Goal: Find specific page/section: Find specific page/section

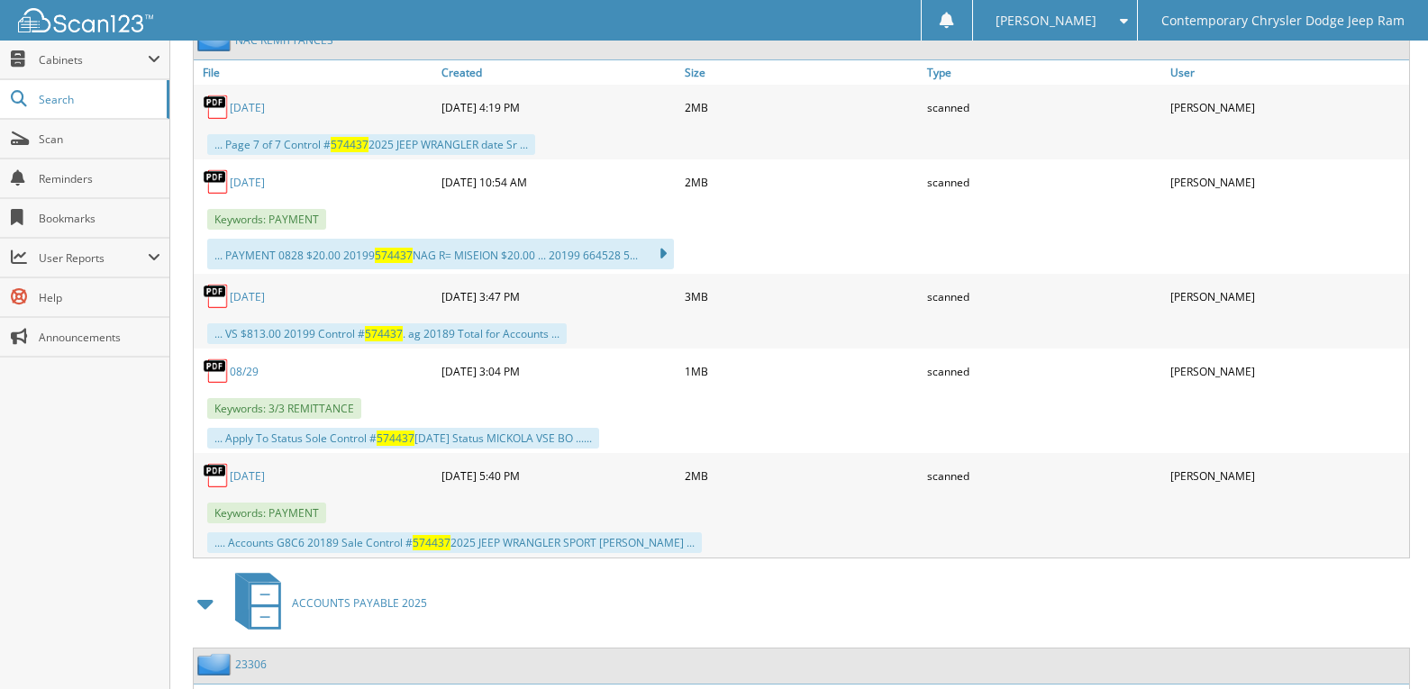
scroll to position [1886, 0]
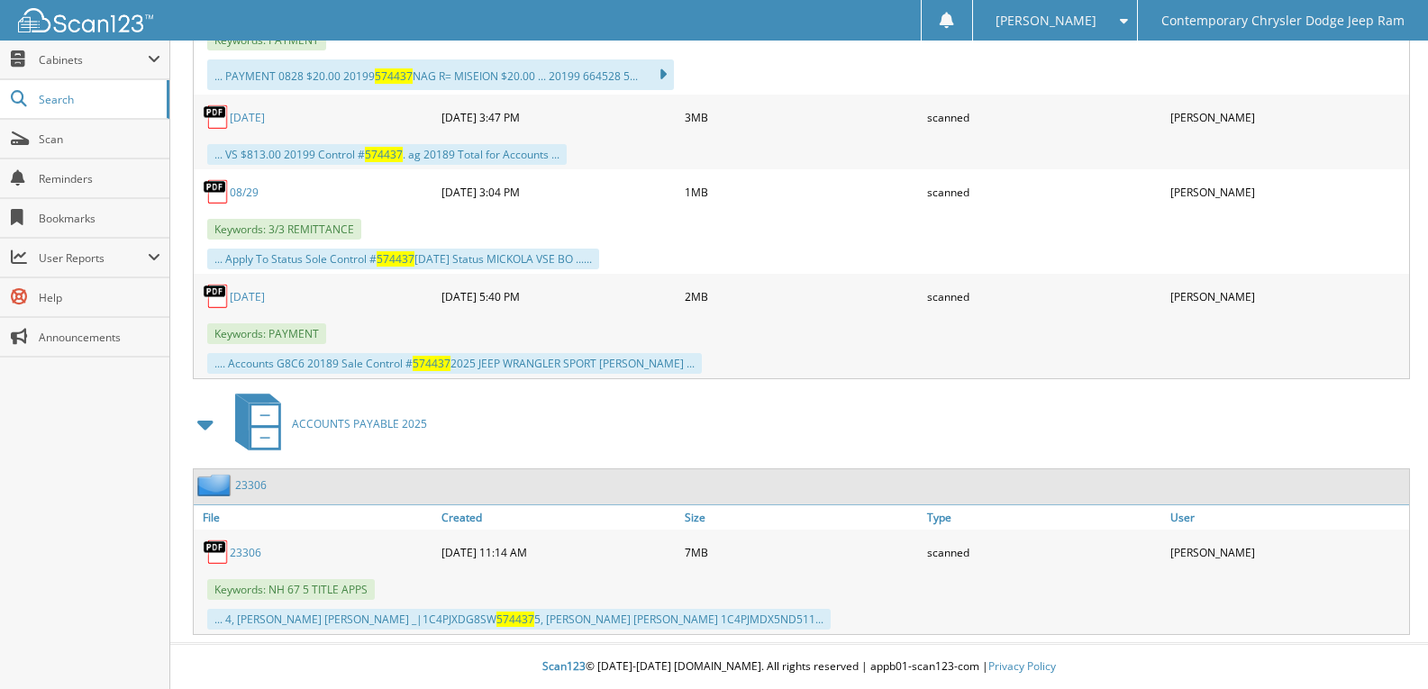
click at [265, 290] on link "[DATE]" at bounding box center [247, 296] width 35 height 15
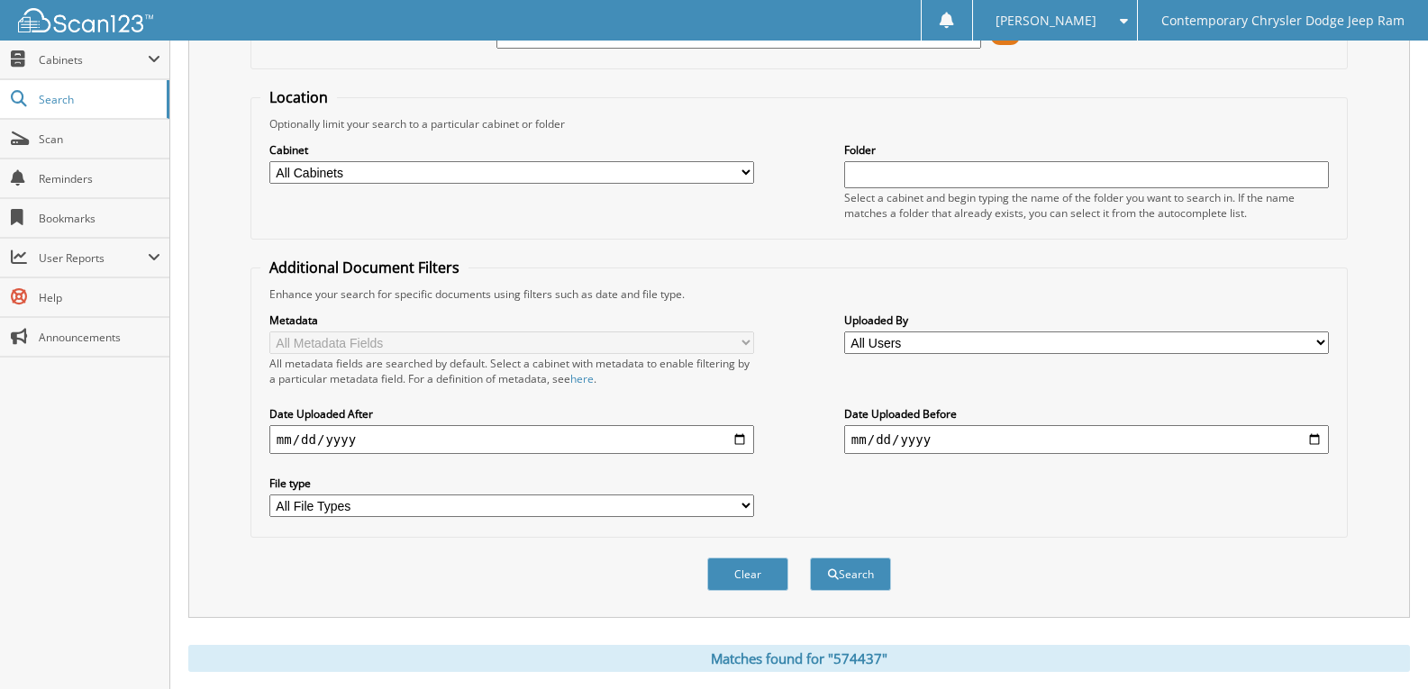
scroll to position [0, 0]
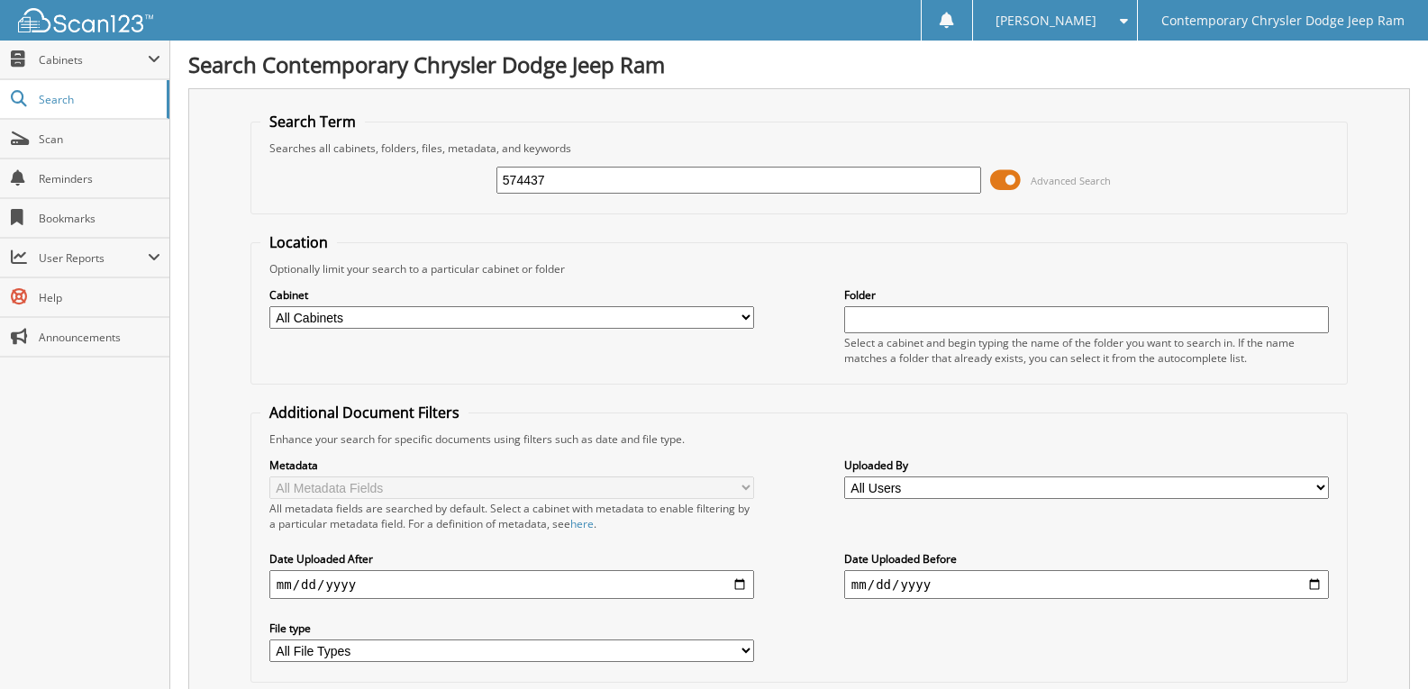
drag, startPoint x: 565, startPoint y: 169, endPoint x: 73, endPoint y: 119, distance: 494.5
click at [682, 176] on input "574437" at bounding box center [738, 180] width 485 height 27
type input "VENGREN"
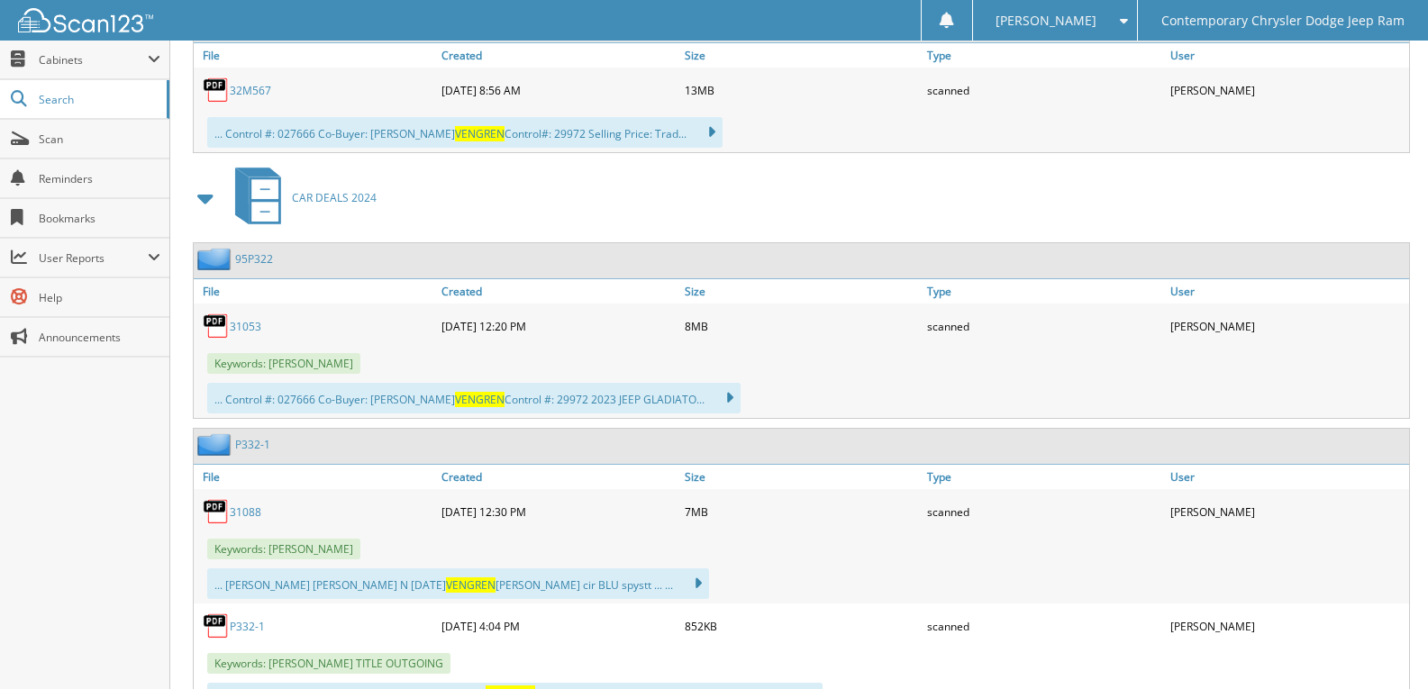
scroll to position [1171, 0]
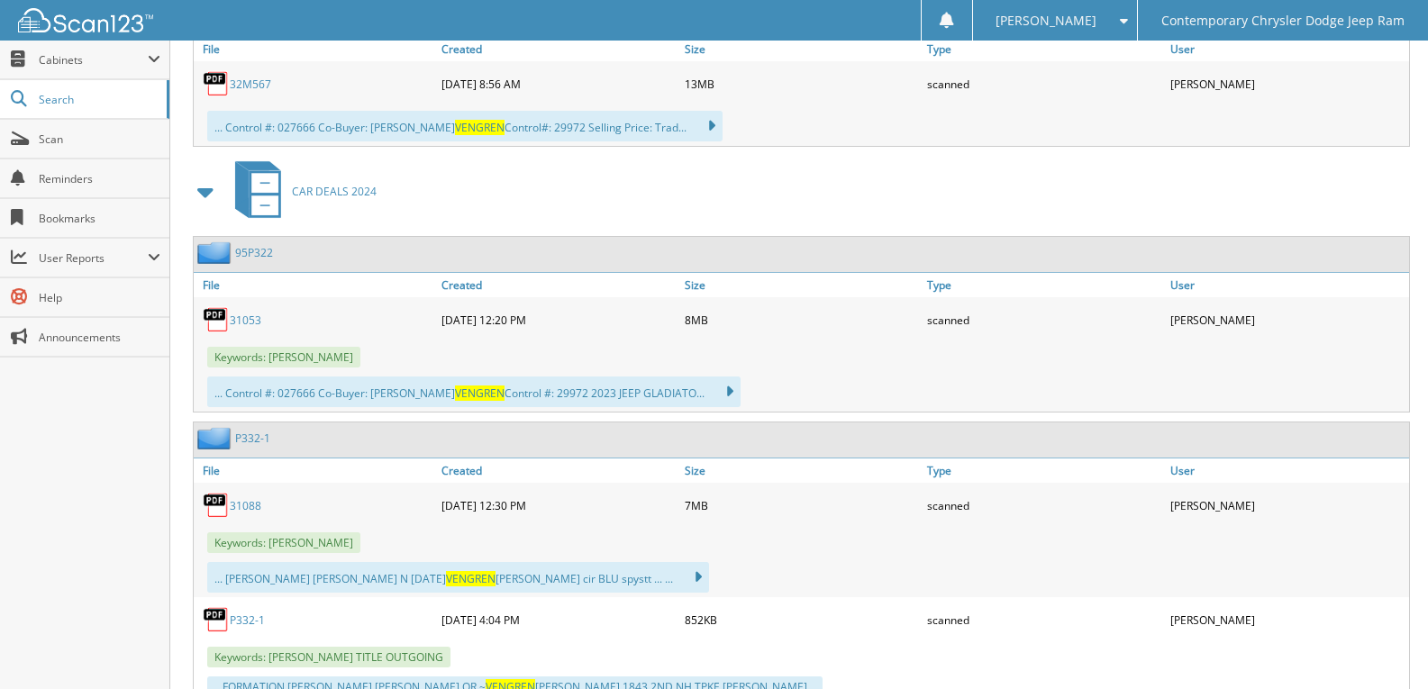
click at [200, 191] on span at bounding box center [206, 192] width 25 height 32
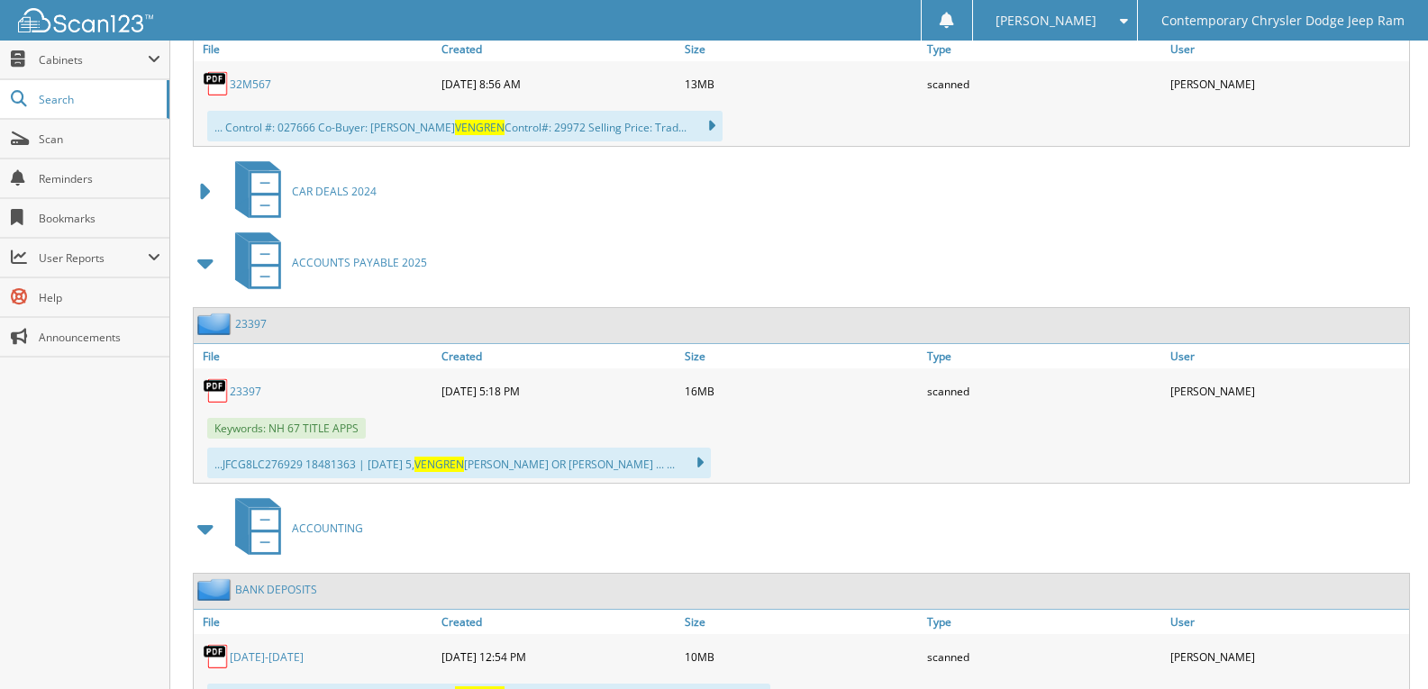
click at [205, 267] on span at bounding box center [206, 263] width 25 height 32
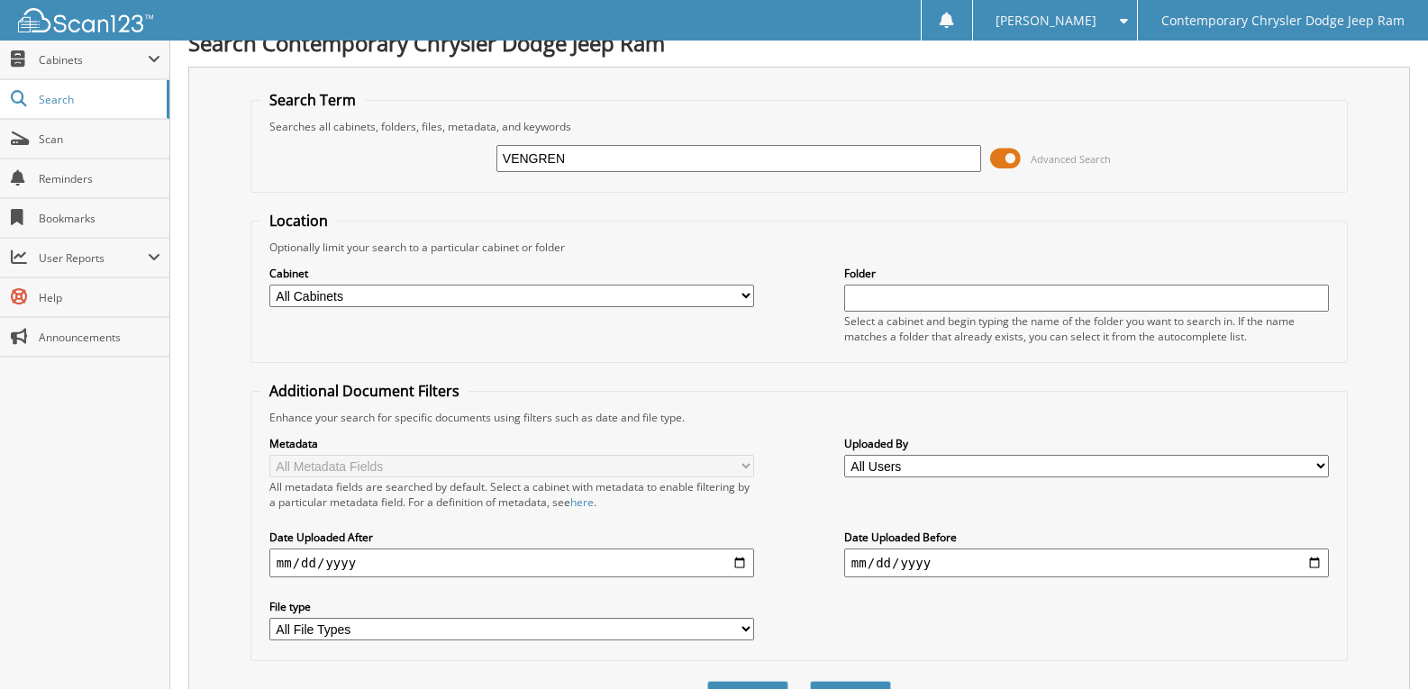
scroll to position [0, 0]
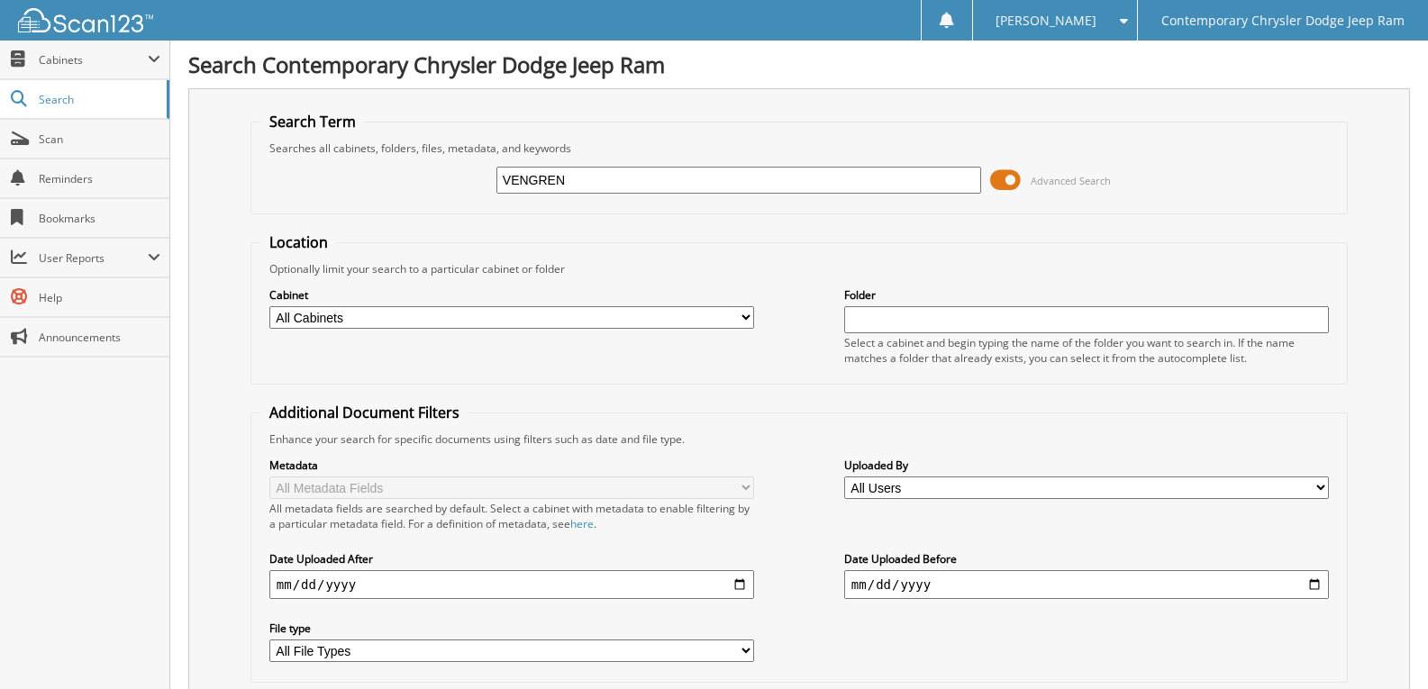
drag, startPoint x: 664, startPoint y: 194, endPoint x: 250, endPoint y: 173, distance: 414.1
click at [296, 173] on div "VENGREN Advanced Search" at bounding box center [799, 180] width 1078 height 49
drag, startPoint x: 636, startPoint y: 184, endPoint x: 0, endPoint y: 80, distance: 644.5
paste input "[US_VEHICLE_IDENTIFICATION_NUMBER]"
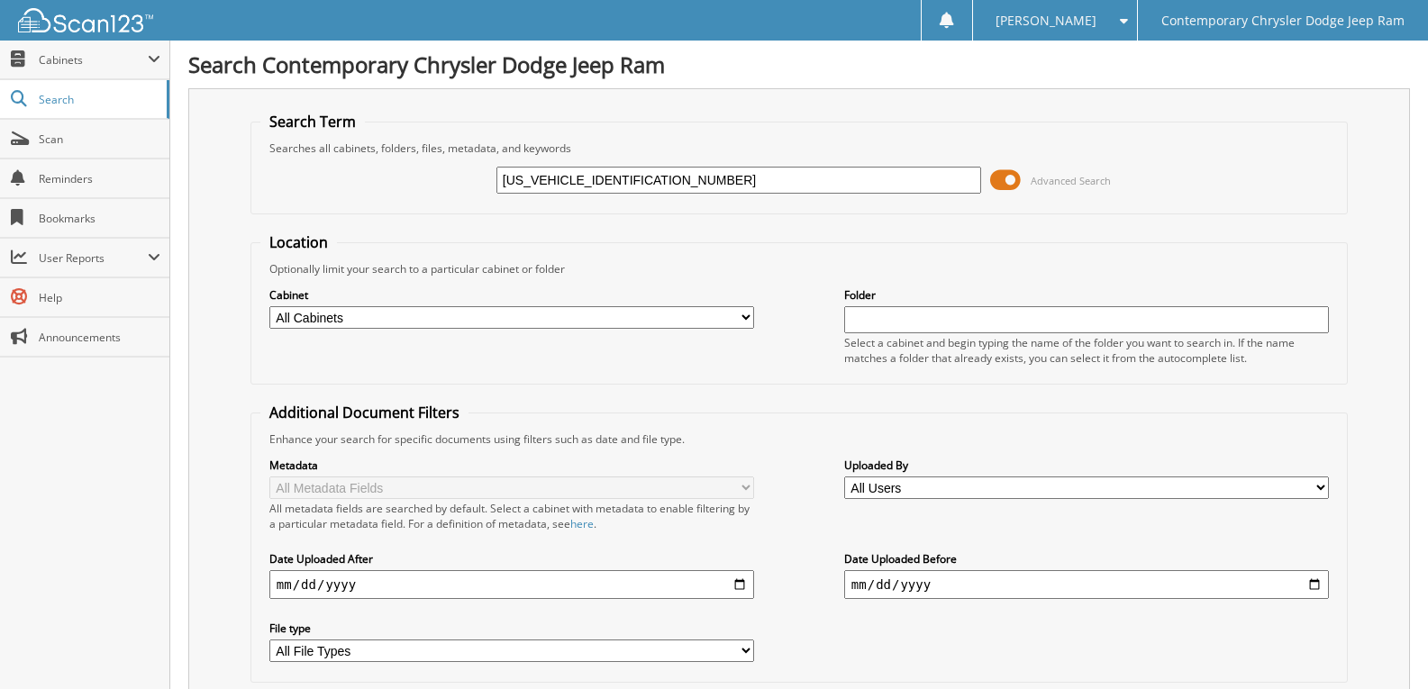
type input "[US_VEHICLE_IDENTIFICATION_NUMBER]"
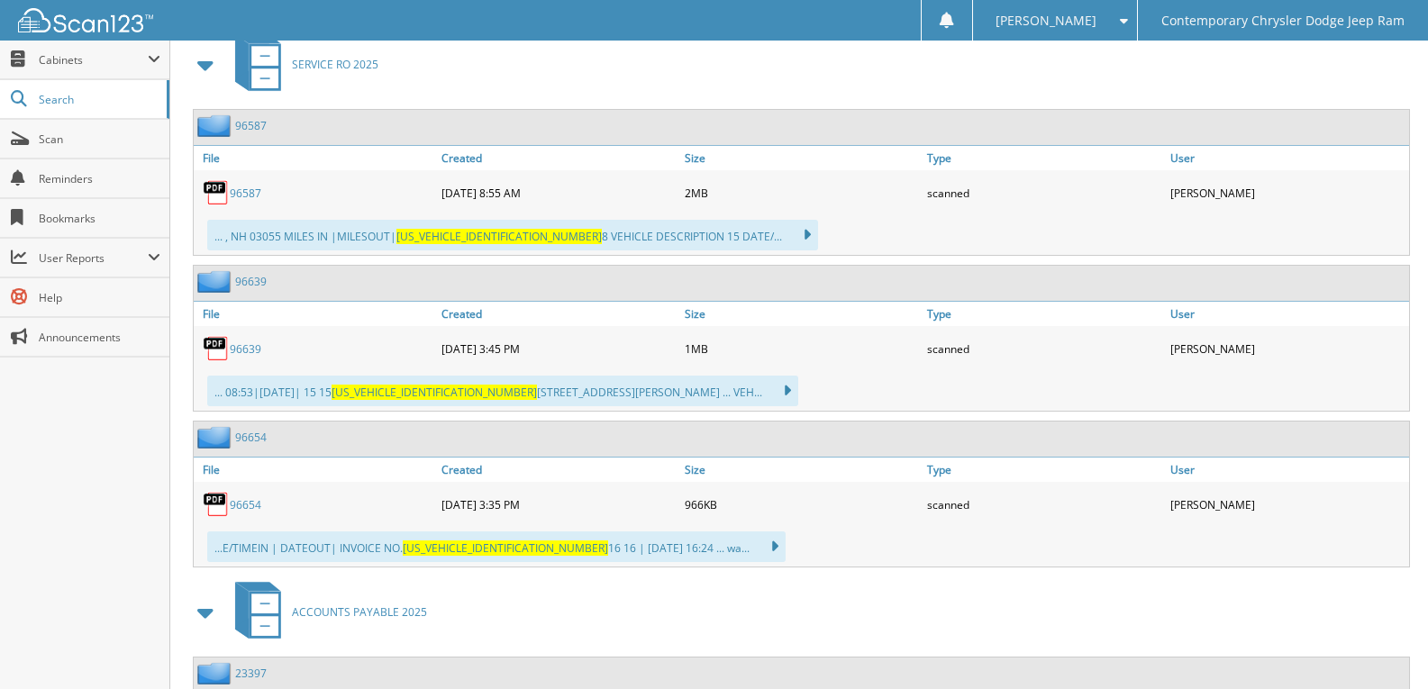
scroll to position [811, 0]
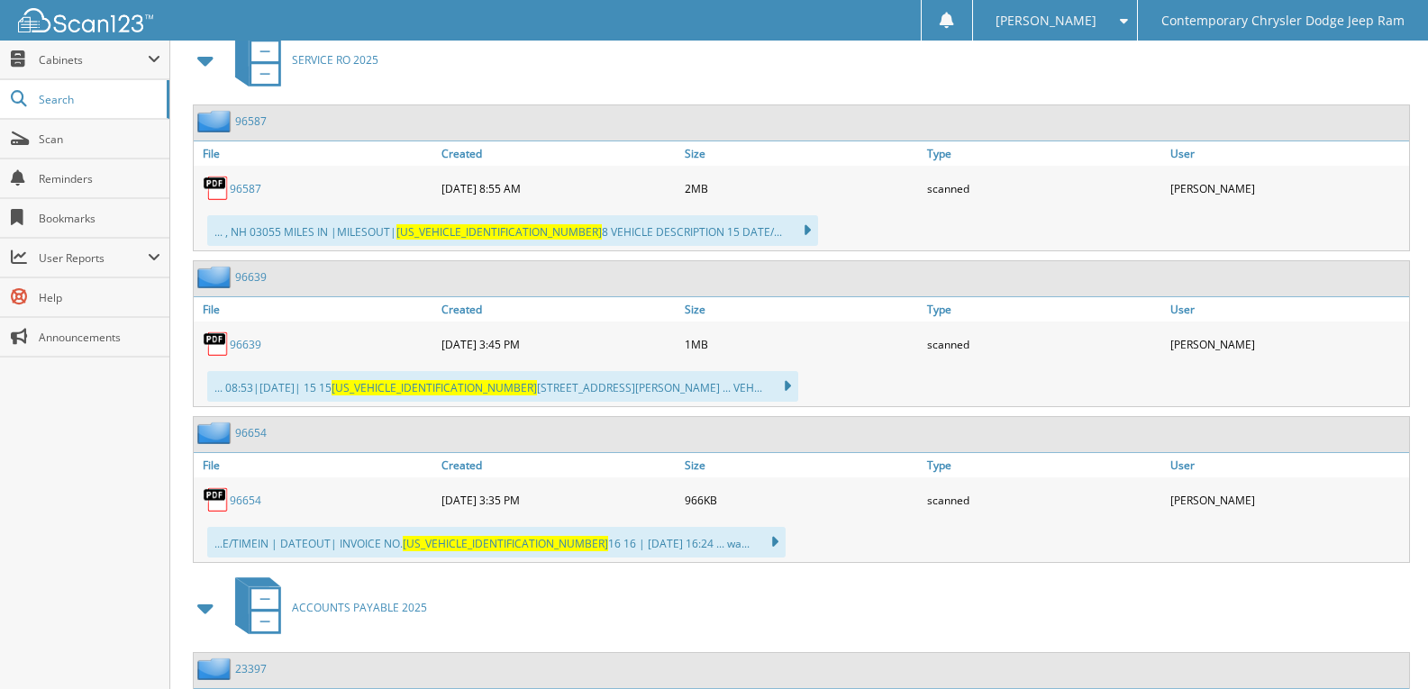
click at [202, 59] on span at bounding box center [206, 60] width 25 height 32
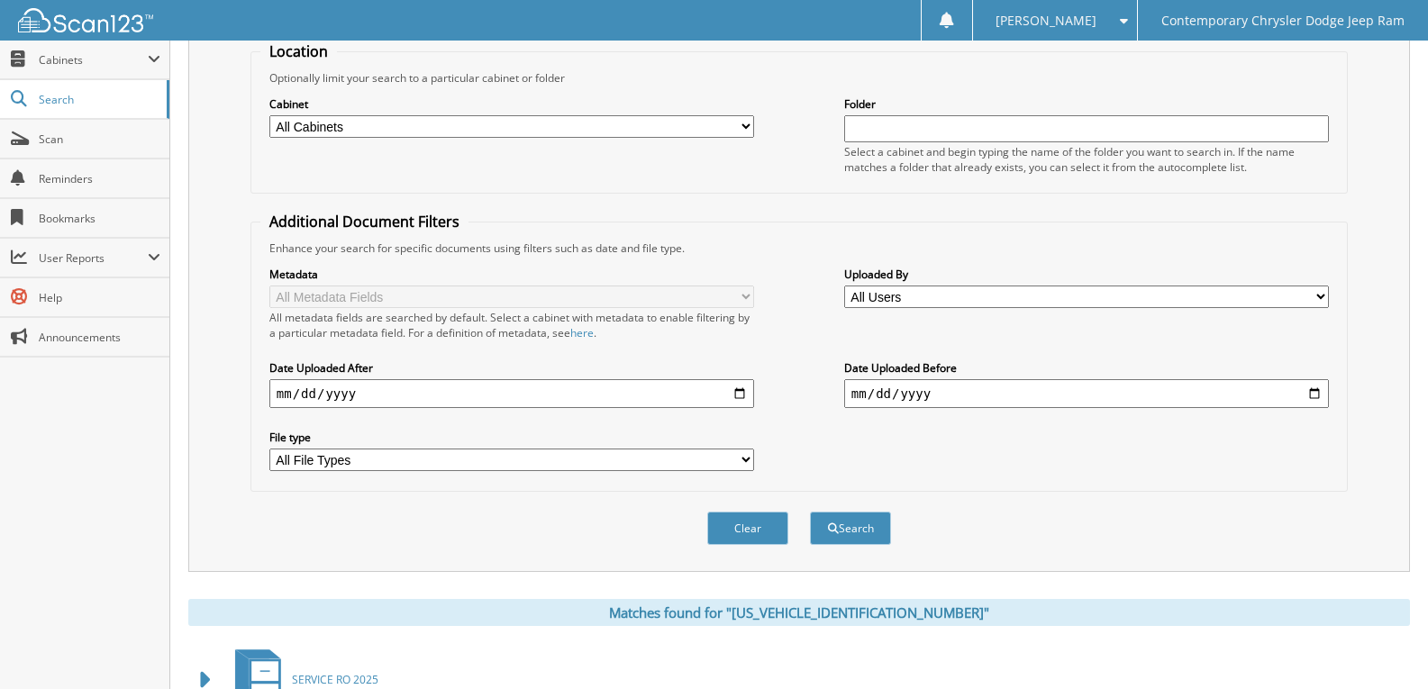
scroll to position [0, 0]
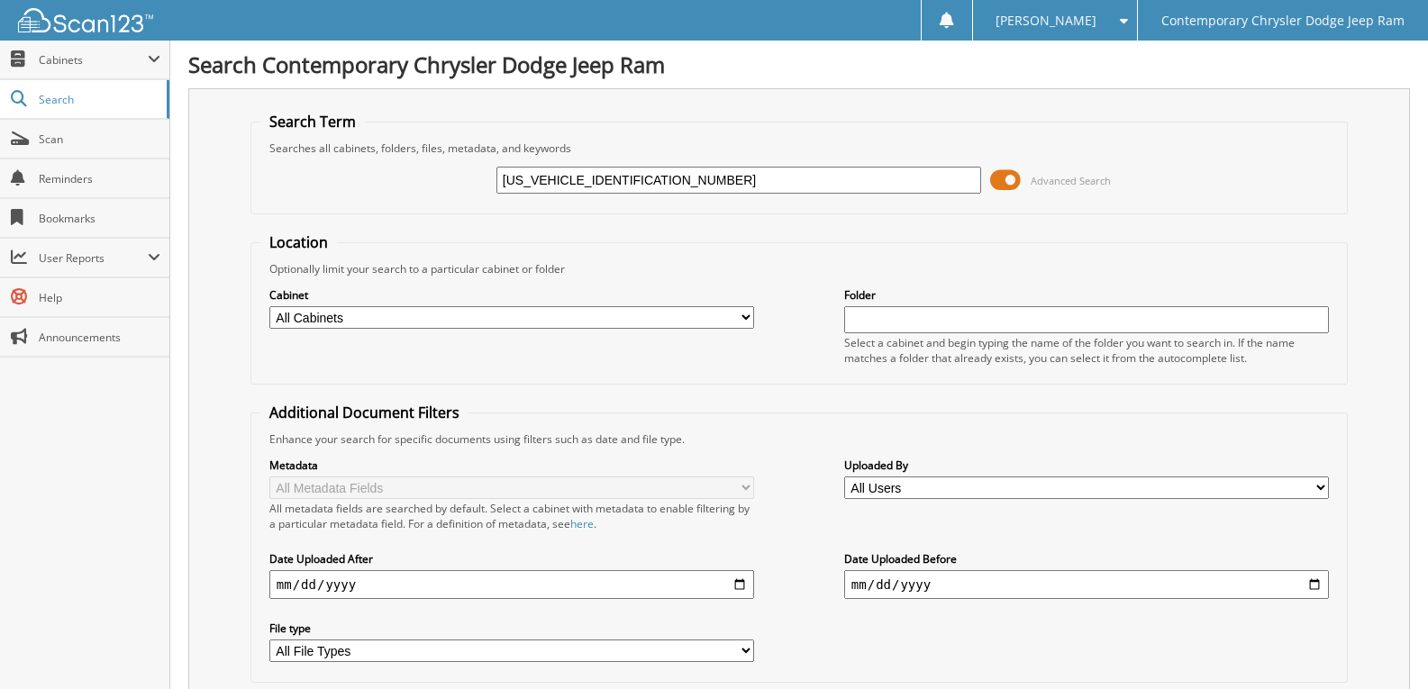
drag, startPoint x: 641, startPoint y: 178, endPoint x: 0, endPoint y: 159, distance: 640.9
type input "919269"
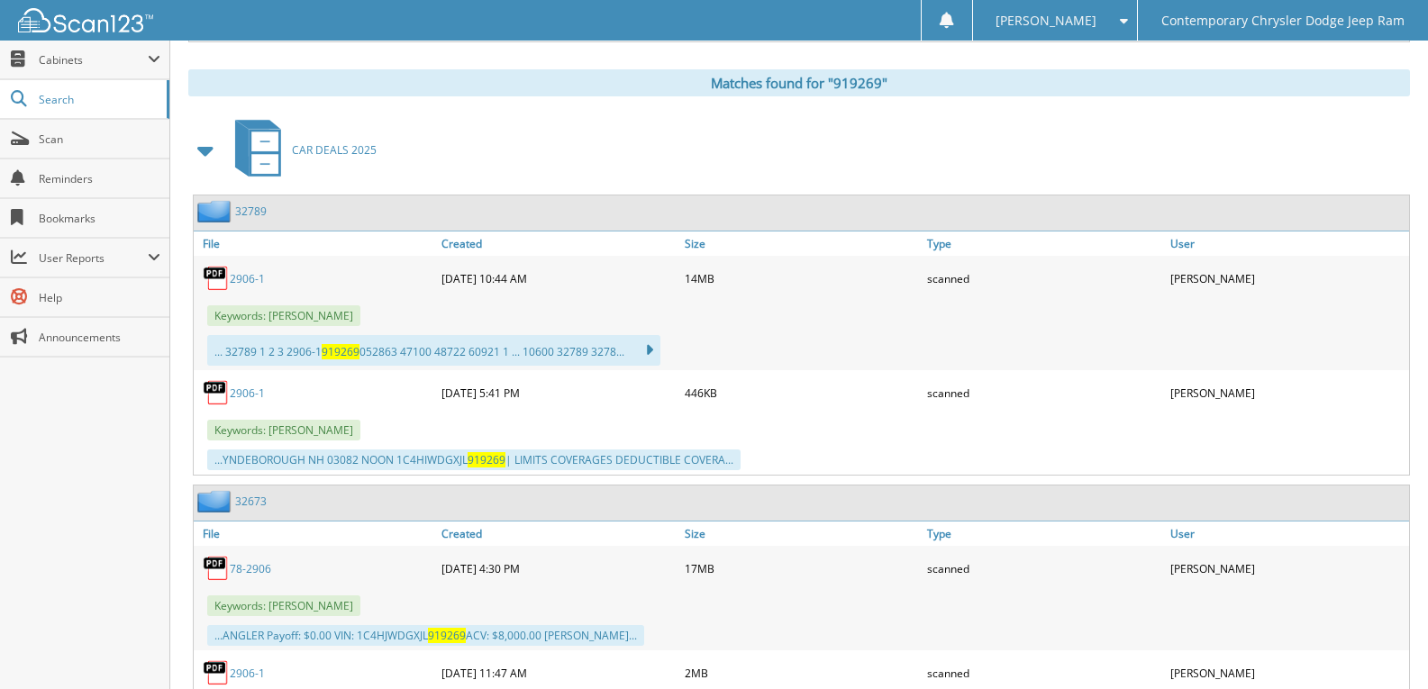
click at [199, 156] on span at bounding box center [206, 150] width 25 height 32
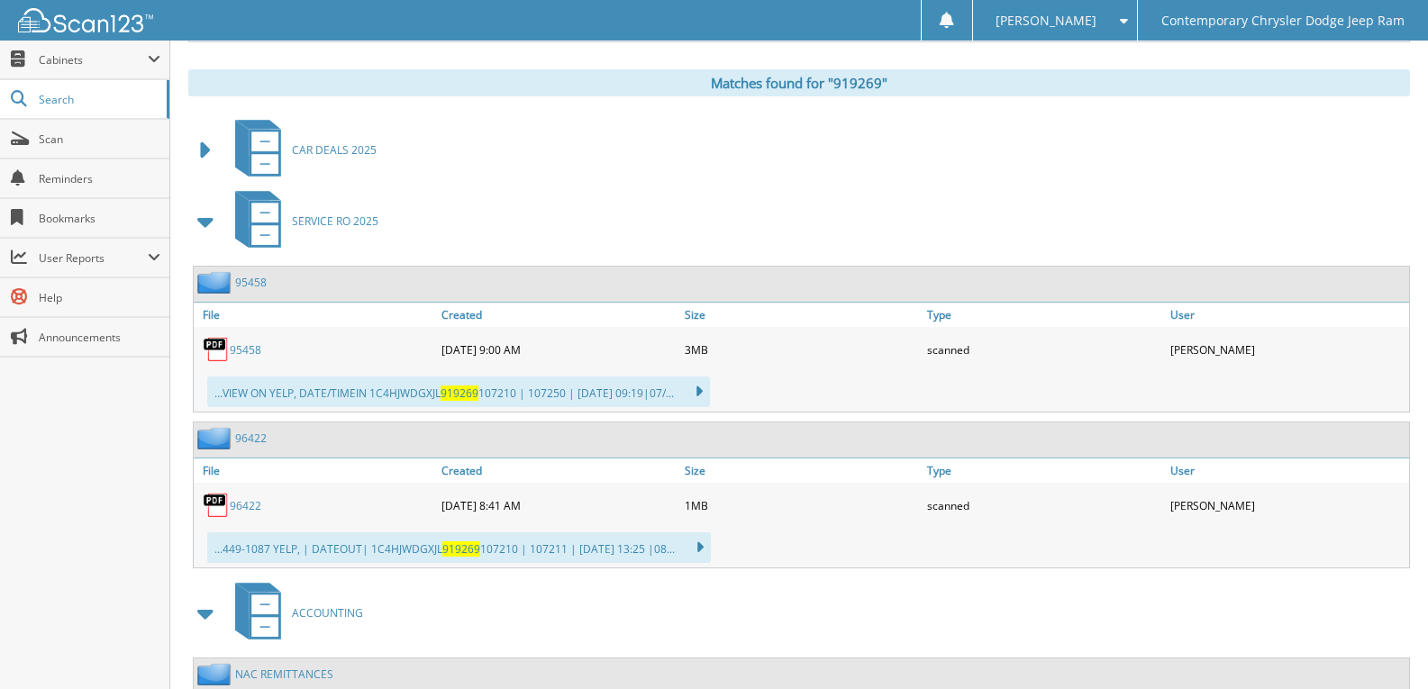
click at [214, 221] on span at bounding box center [206, 221] width 25 height 32
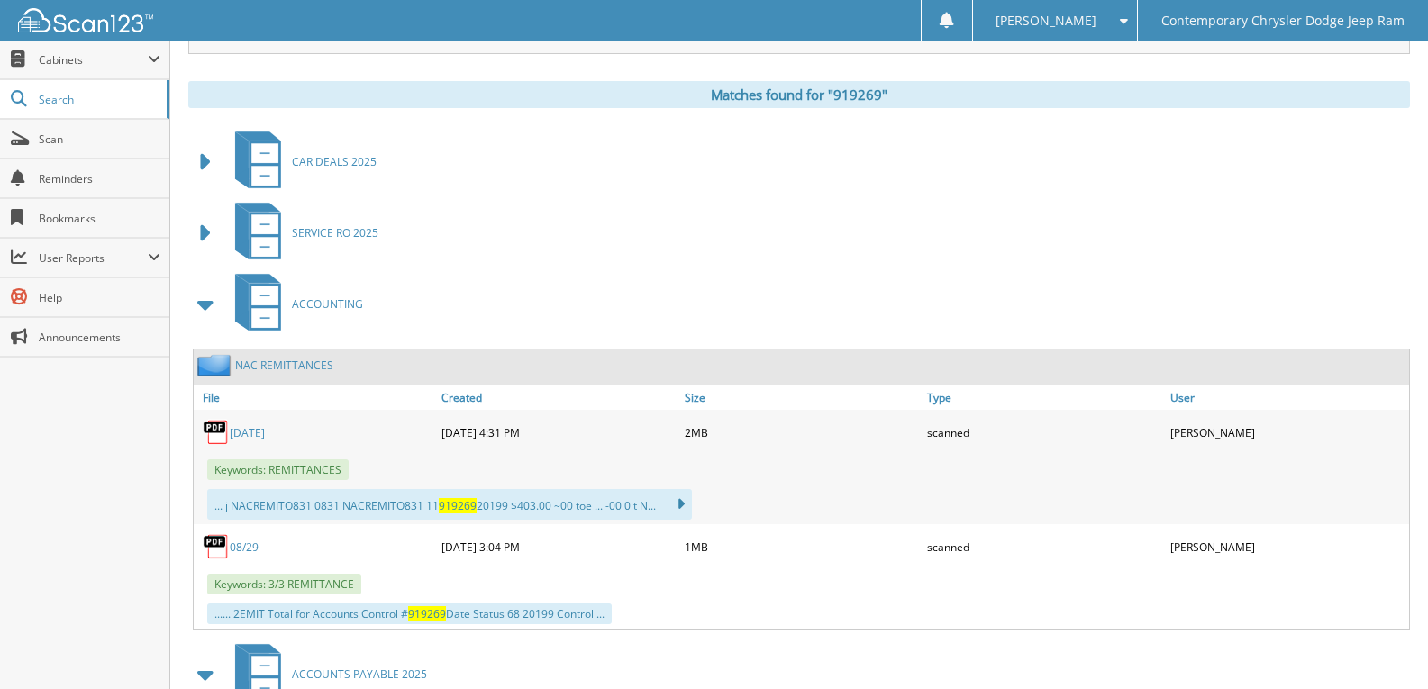
scroll to position [960, 0]
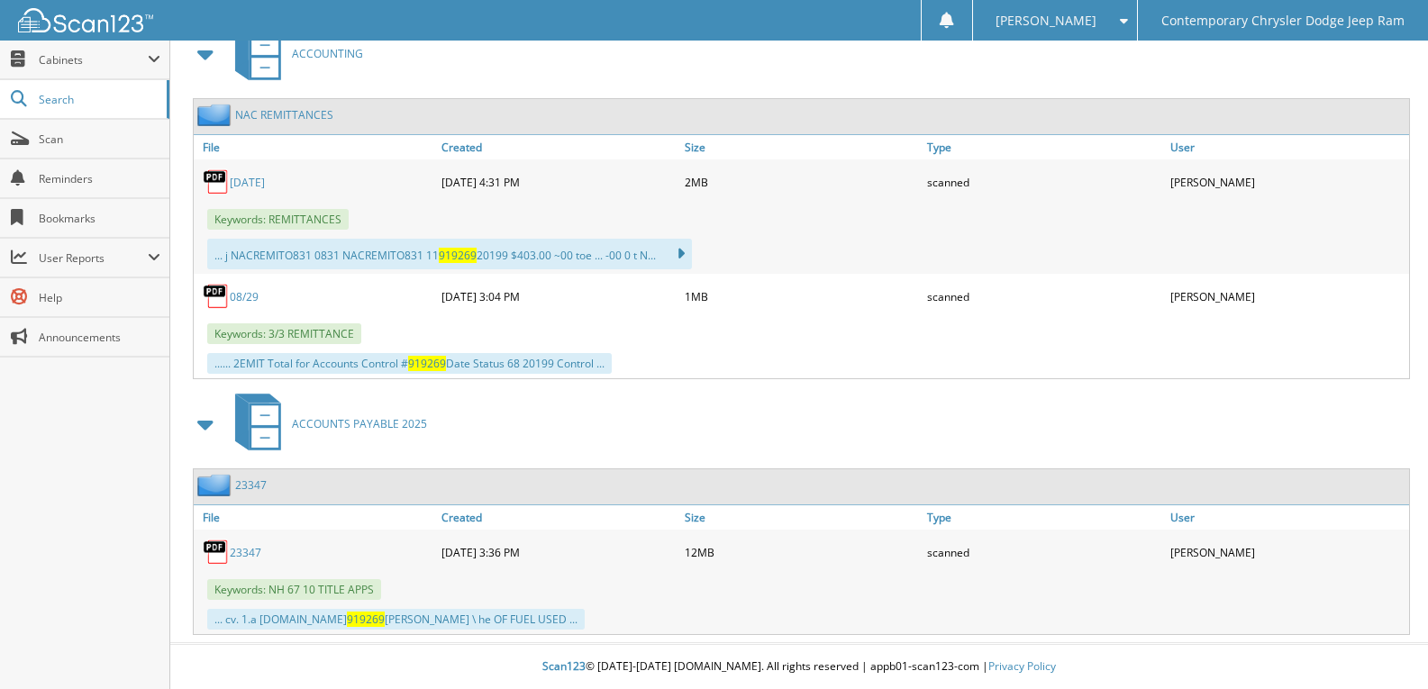
click at [299, 106] on div "NAC REMITTANCES" at bounding box center [264, 115] width 140 height 23
click at [301, 110] on link "NAC REMITTANCES" at bounding box center [284, 114] width 98 height 15
